Goal: Task Accomplishment & Management: Use online tool/utility

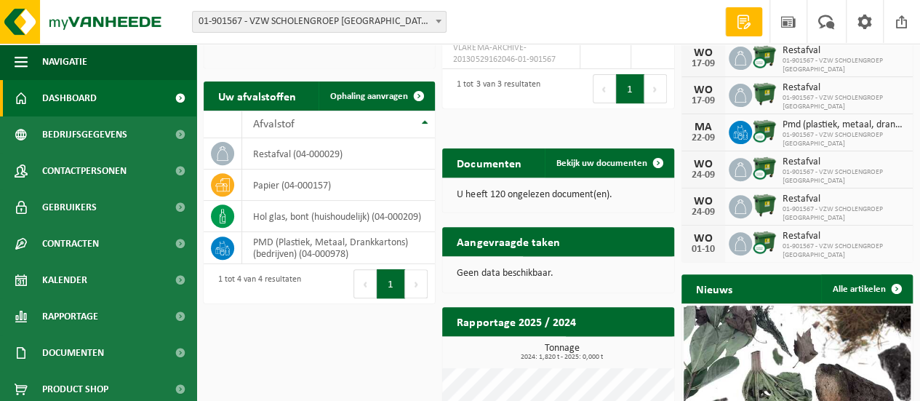
scroll to position [148, 0]
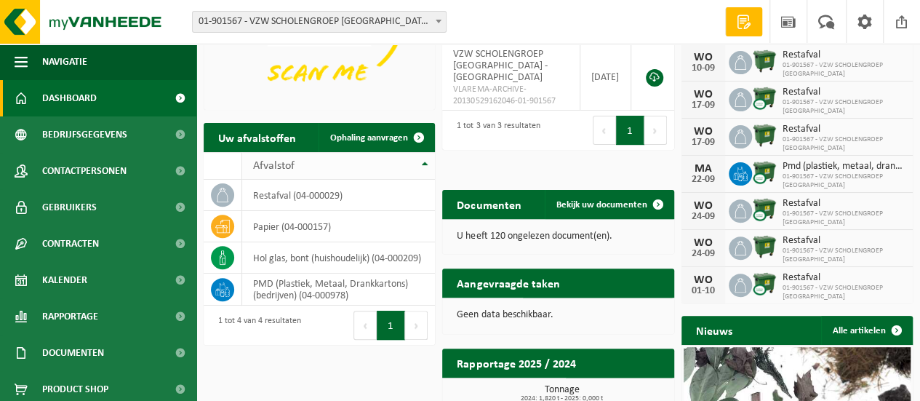
drag, startPoint x: 377, startPoint y: 131, endPoint x: 419, endPoint y: 162, distance: 52.1
click at [377, 131] on link "Ophaling aanvragen" at bounding box center [376, 137] width 115 height 29
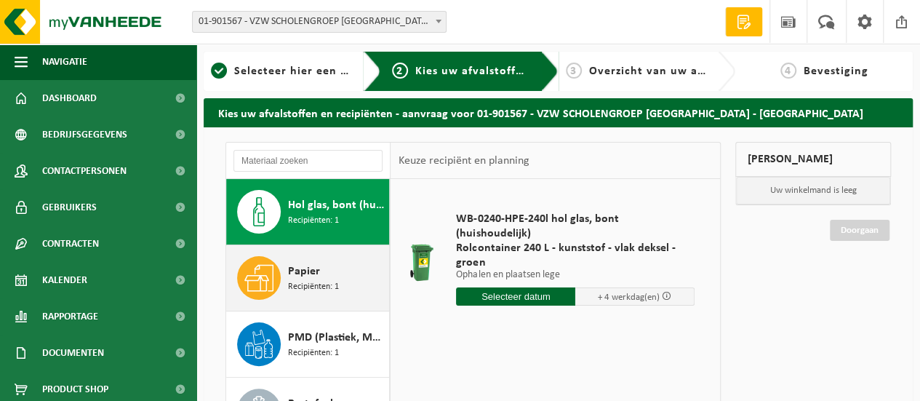
click at [268, 271] on icon at bounding box center [258, 277] width 29 height 29
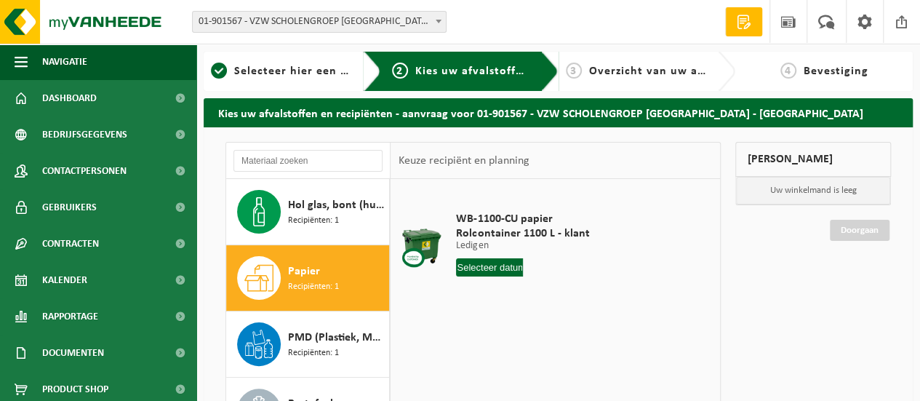
click at [505, 264] on input "text" at bounding box center [489, 267] width 67 height 18
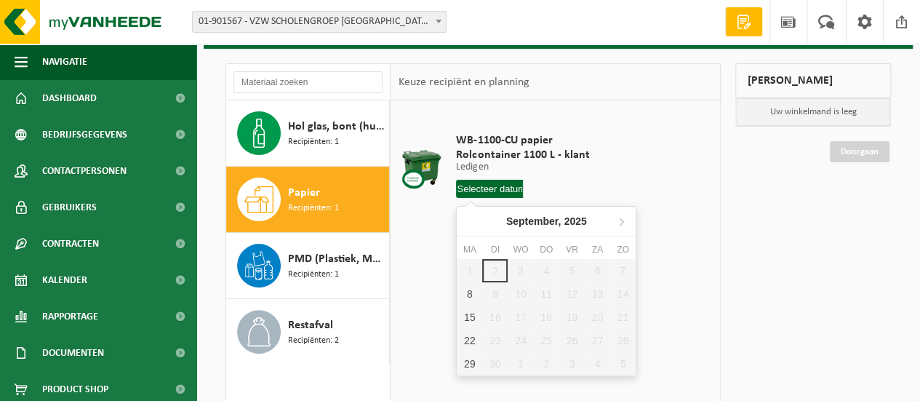
scroll to position [93, 0]
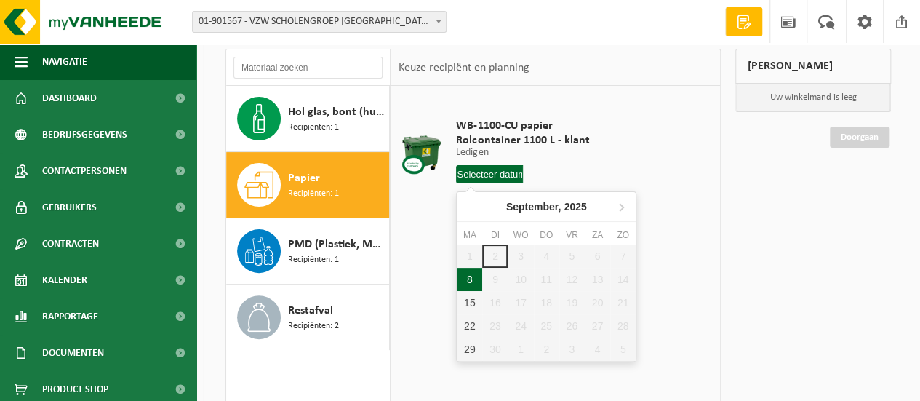
click at [457, 273] on div "8" at bounding box center [469, 279] width 25 height 23
type input "Van 2025-09-08"
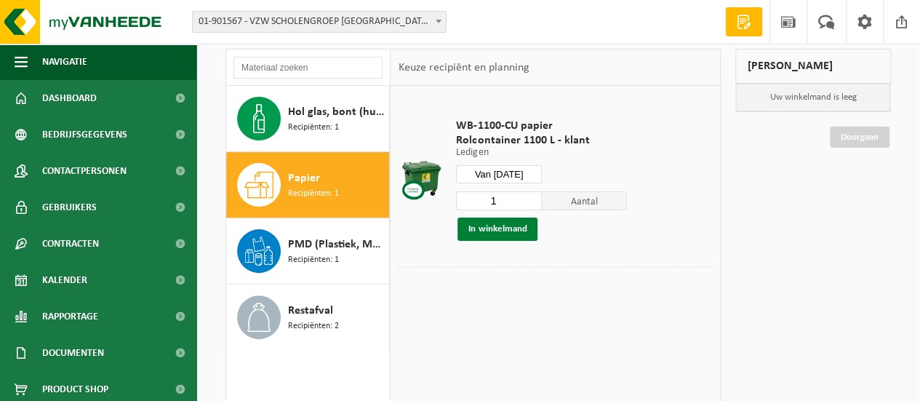
click at [505, 226] on button "In winkelmand" at bounding box center [498, 229] width 80 height 23
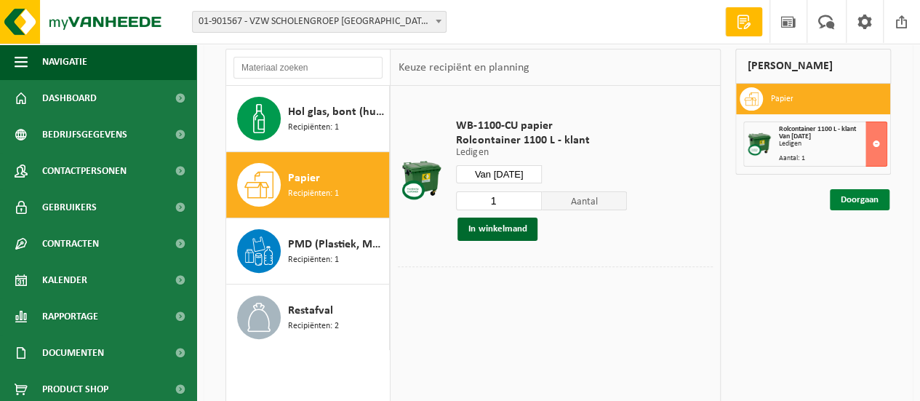
click at [861, 199] on link "Doorgaan" at bounding box center [860, 199] width 60 height 21
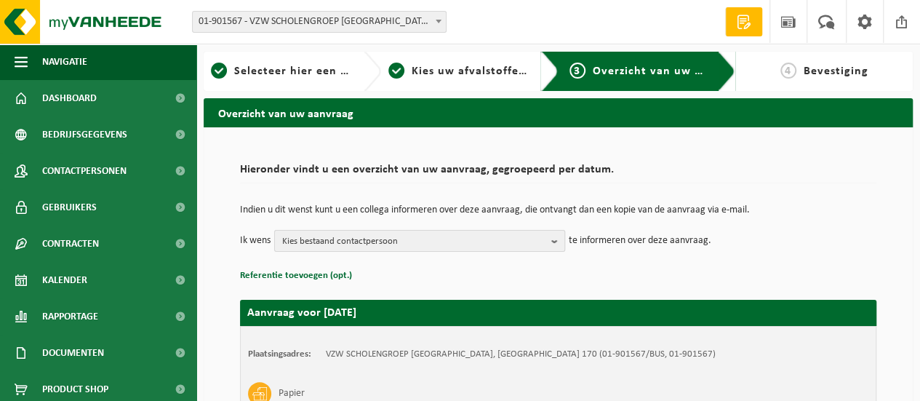
click at [429, 242] on span "Kies bestaand contactpersoon" at bounding box center [413, 242] width 263 height 22
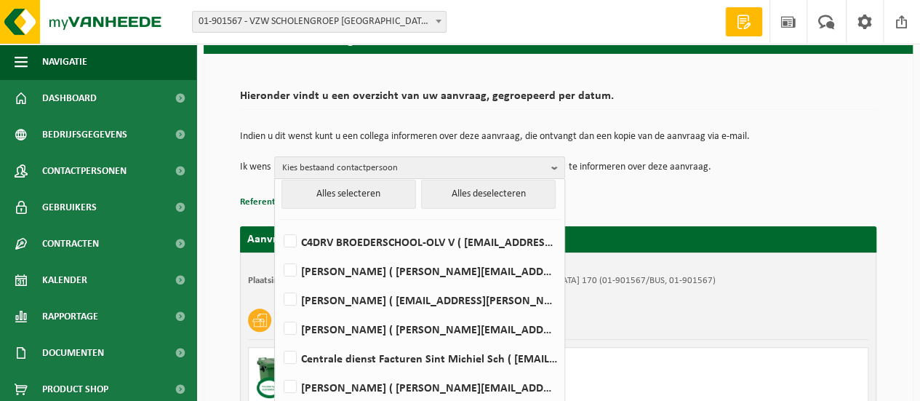
scroll to position [115, 0]
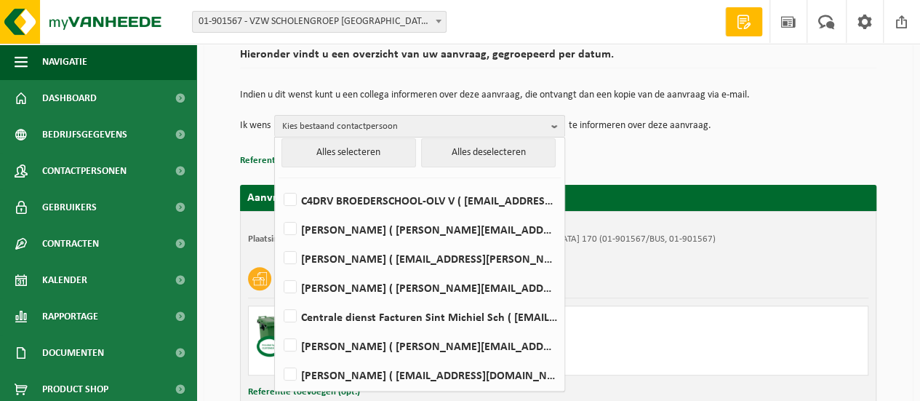
drag, startPoint x: 630, startPoint y: 153, endPoint x: 350, endPoint y: 148, distance: 280.2
click at [630, 152] on p "Referentie toevoegen (opt.)" at bounding box center [558, 160] width 637 height 19
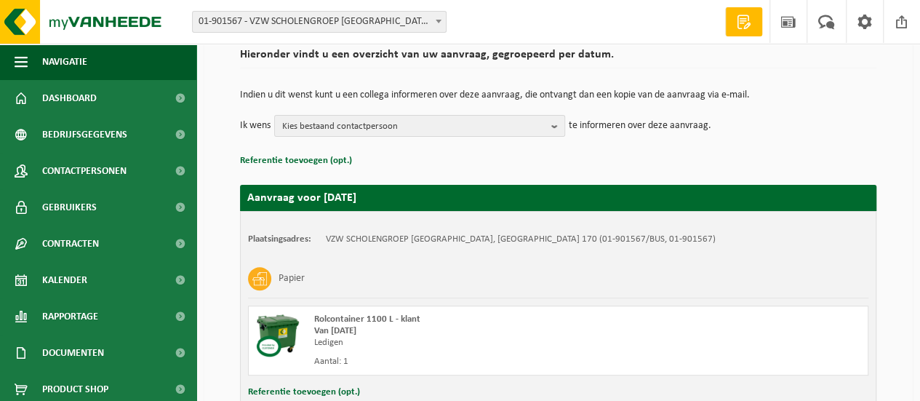
click at [401, 151] on p "Referentie toevoegen (opt.)" at bounding box center [558, 160] width 637 height 19
click at [320, 158] on button "Referentie toevoegen (opt.)" at bounding box center [296, 160] width 112 height 19
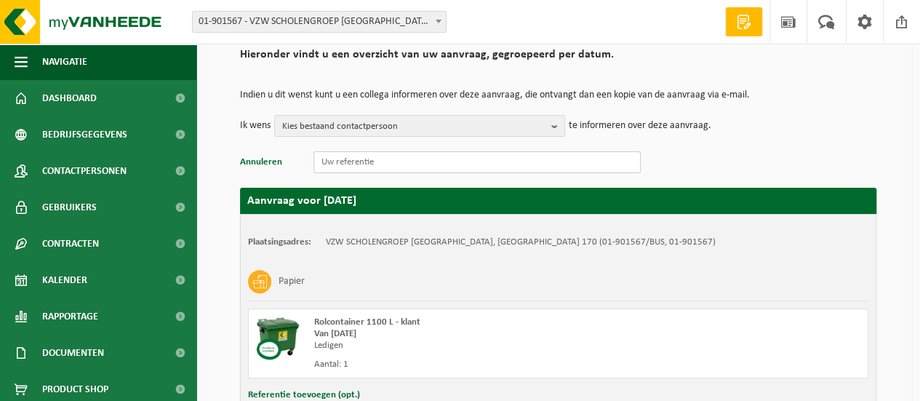
click at [335, 164] on input "text" at bounding box center [477, 162] width 327 height 22
type input "lisa.deruyck@sint-michiel.be"
click at [720, 148] on div "Indien u dit wenst kunt u een collega informeren over deze aanvraag, die ontvan…" at bounding box center [558, 114] width 637 height 76
click at [490, 157] on input "lisa.deruyck@sint-michiel.be" at bounding box center [477, 162] width 327 height 22
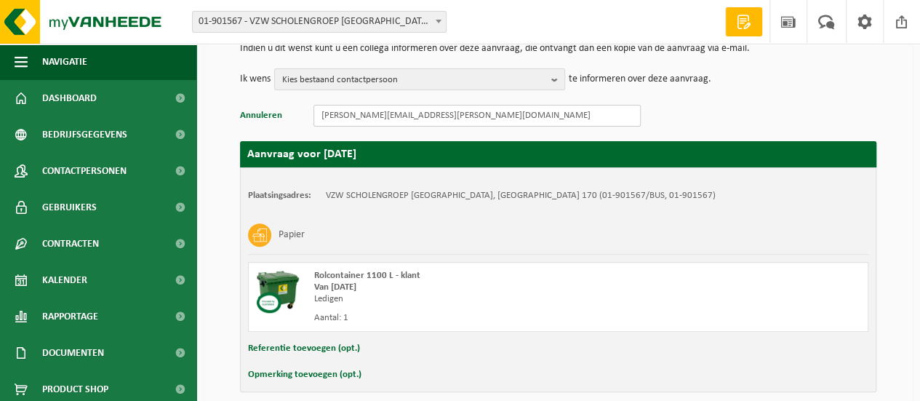
scroll to position [224, 0]
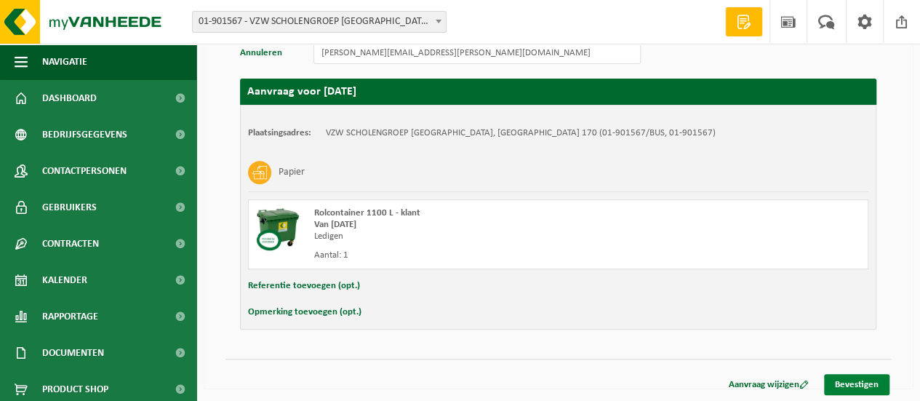
click at [861, 379] on link "Bevestigen" at bounding box center [856, 384] width 65 height 21
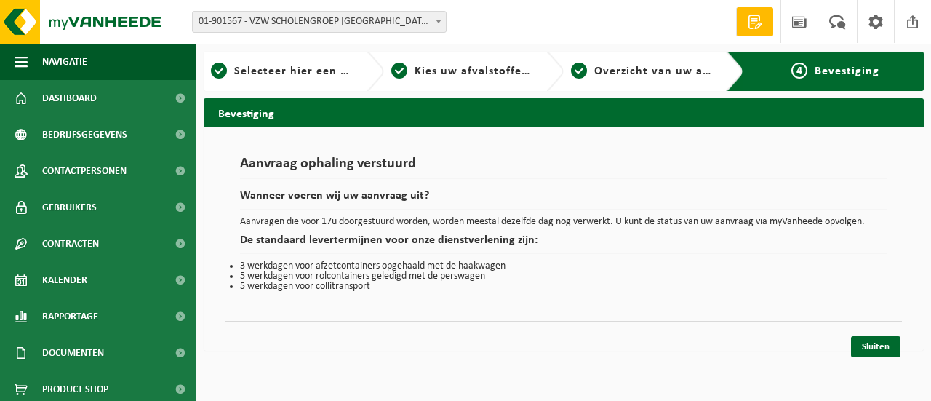
scroll to position [0, 0]
click at [864, 336] on link "Sluiten" at bounding box center [875, 346] width 49 height 21
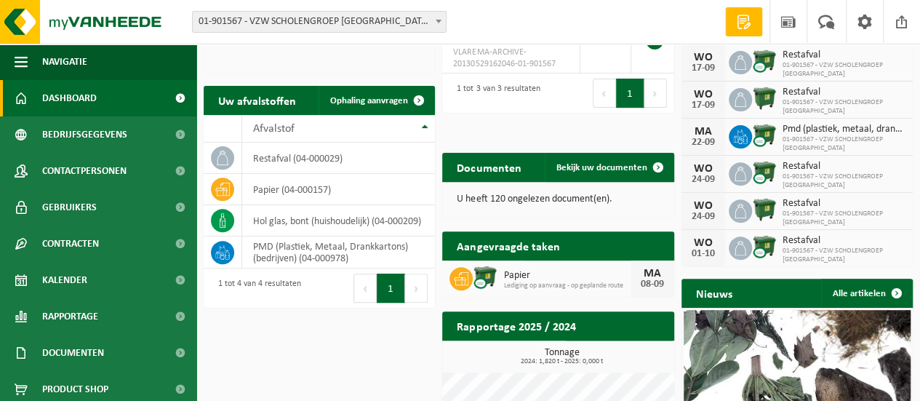
scroll to position [206, 0]
